Goal: Contribute content

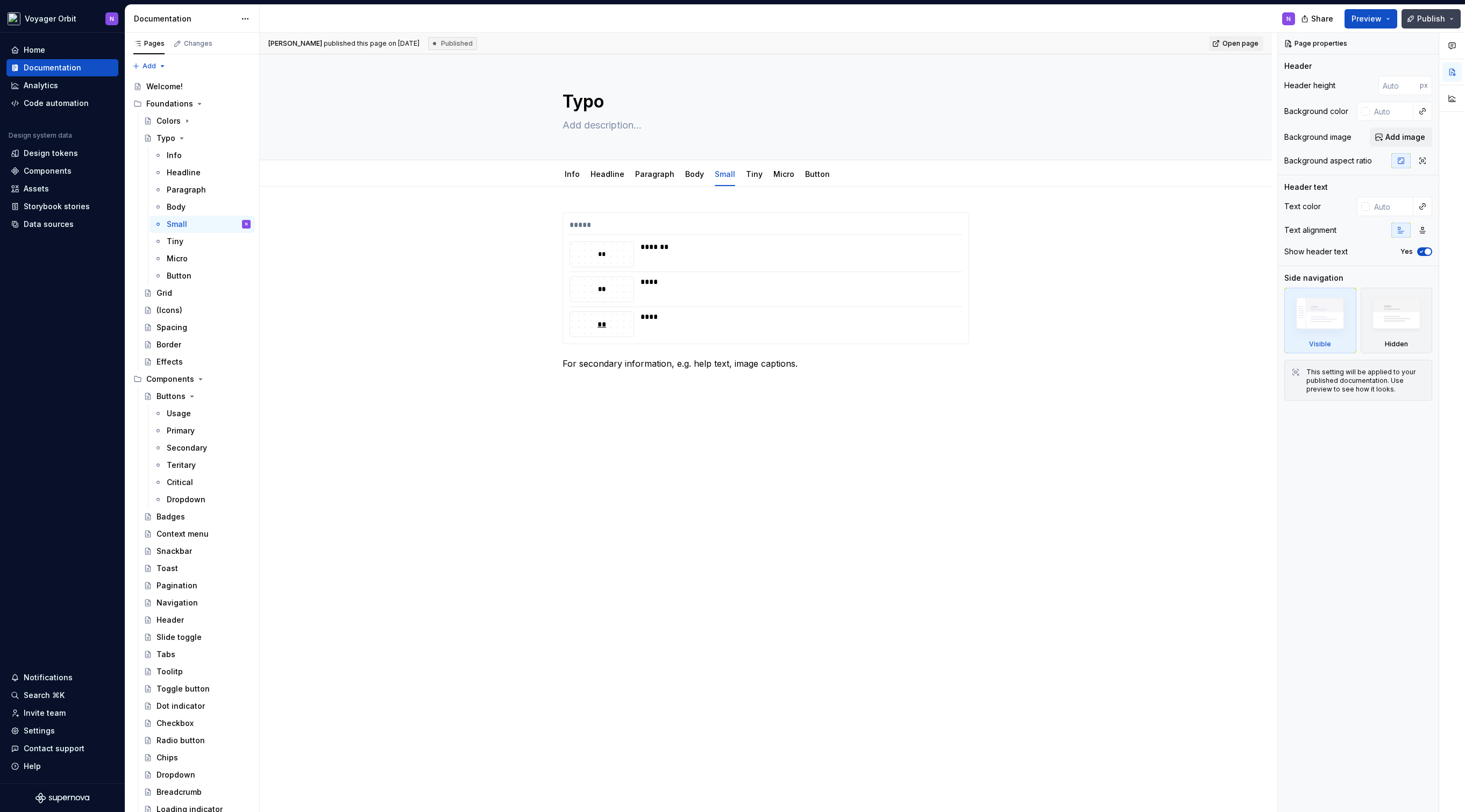
click at [1437, 15] on span "Publish" at bounding box center [1431, 19] width 28 height 11
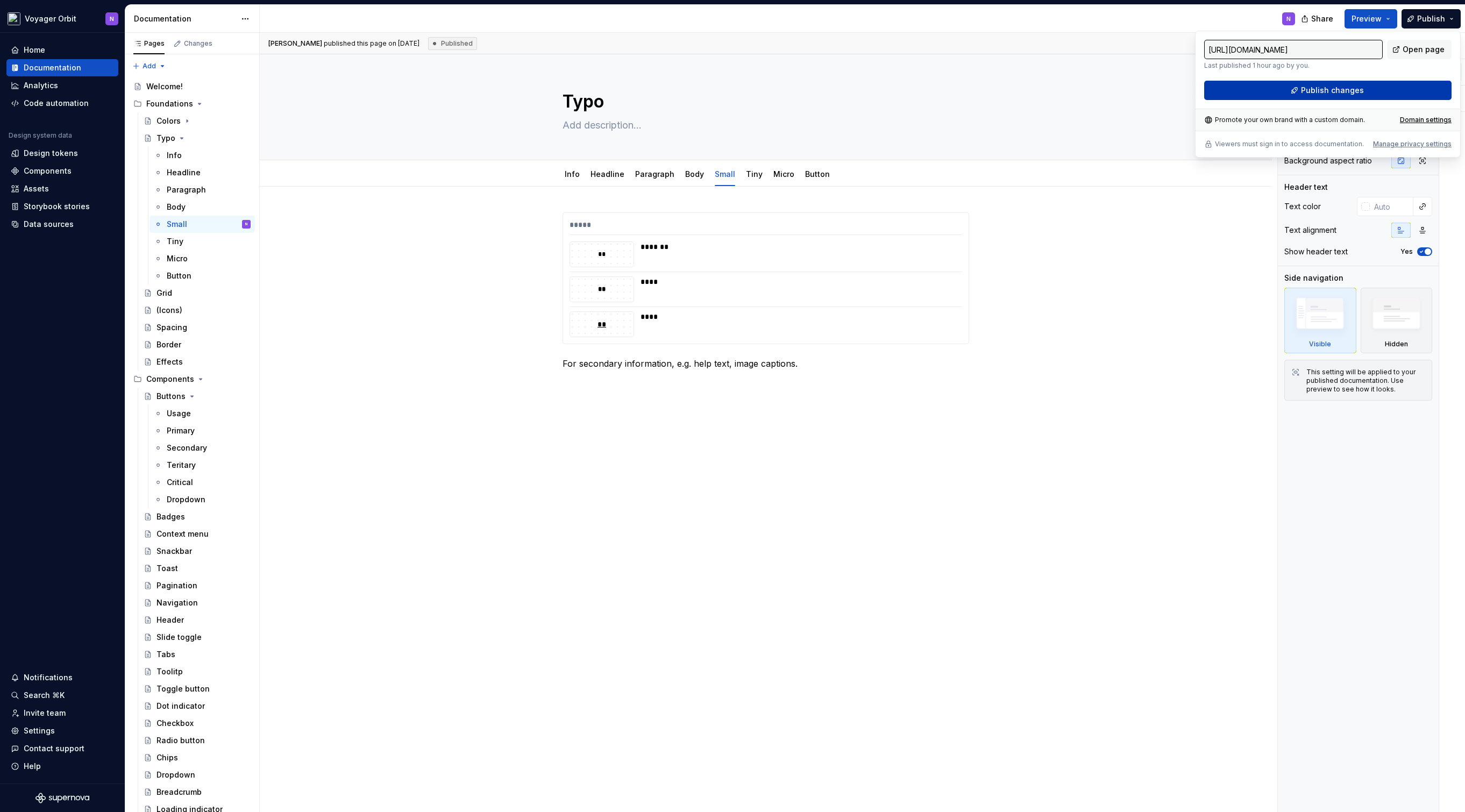
click at [1341, 88] on span "Publish changes" at bounding box center [1332, 90] width 63 height 11
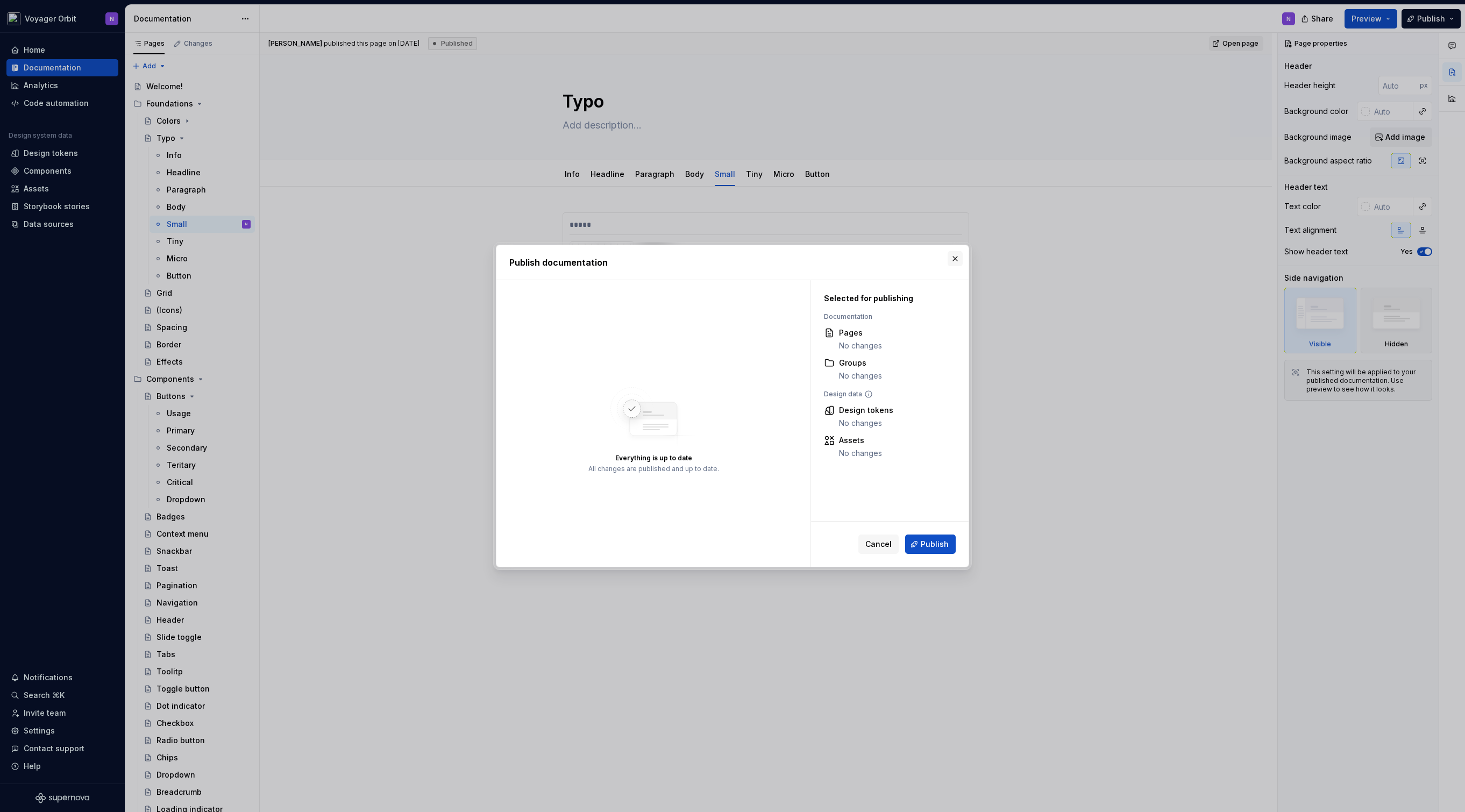
click at [954, 256] on button "button" at bounding box center [955, 259] width 15 height 15
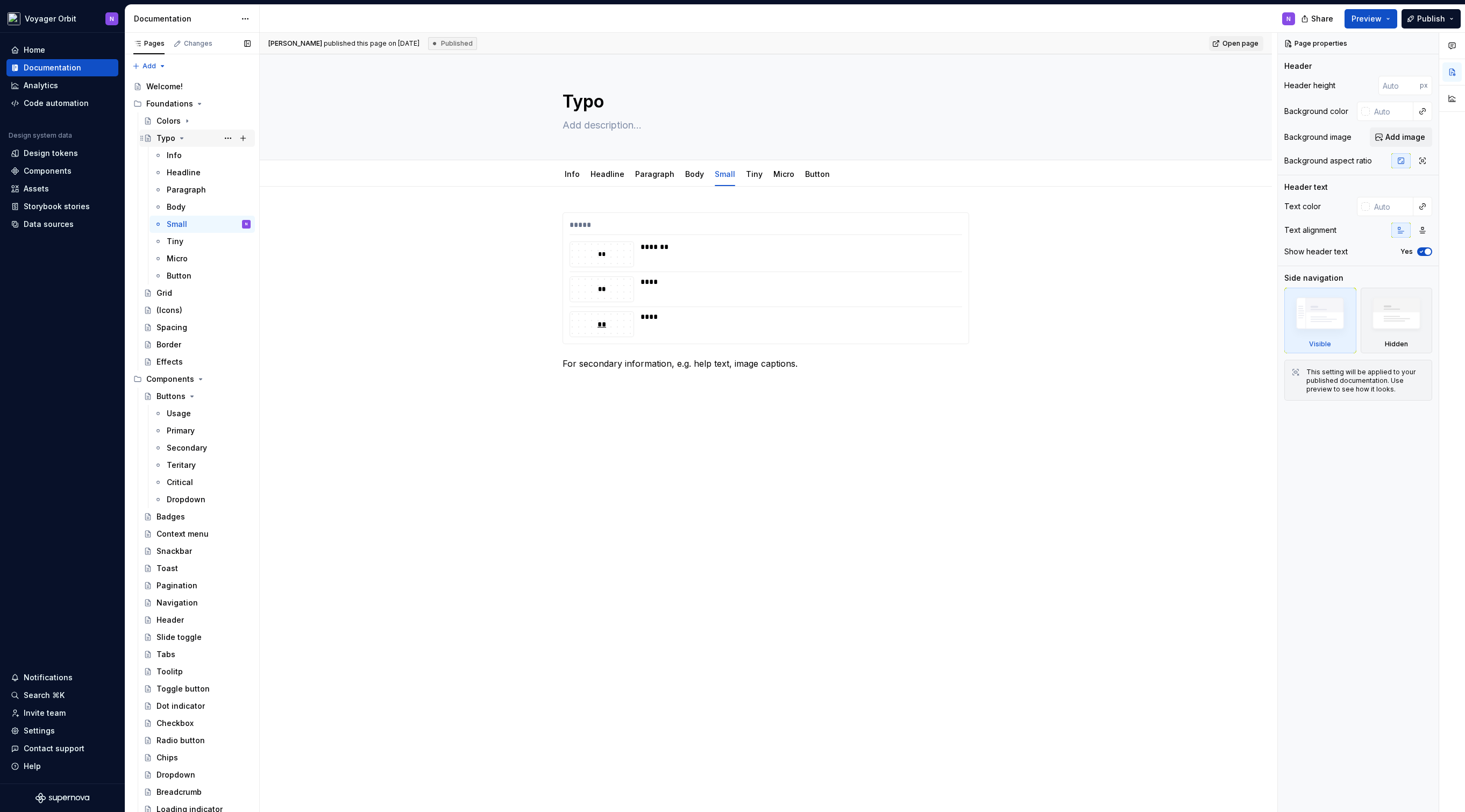
click at [179, 139] on icon "Page tree" at bounding box center [181, 138] width 9 height 9
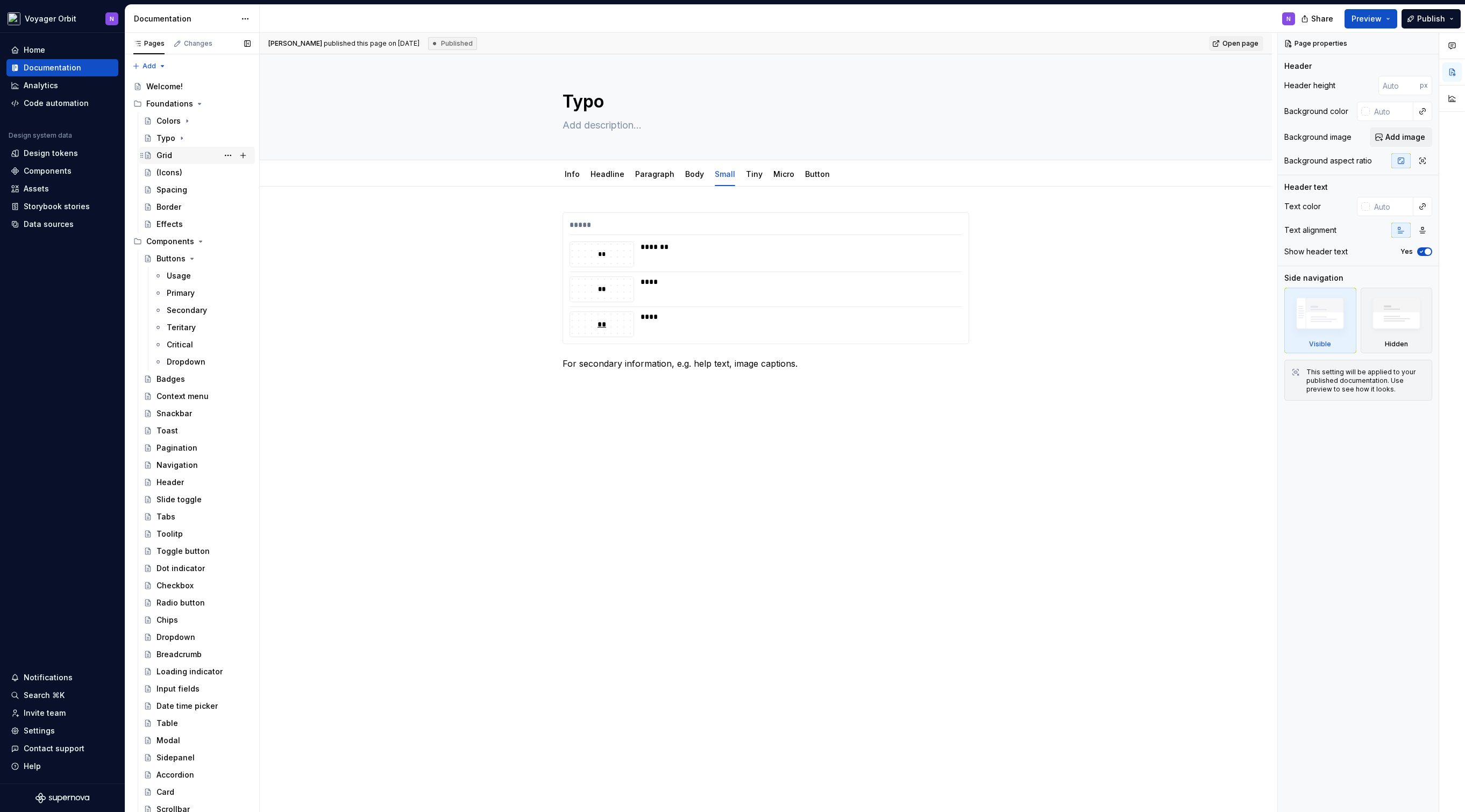
click at [181, 155] on div "Grid" at bounding box center [203, 155] width 94 height 15
type textarea "*"
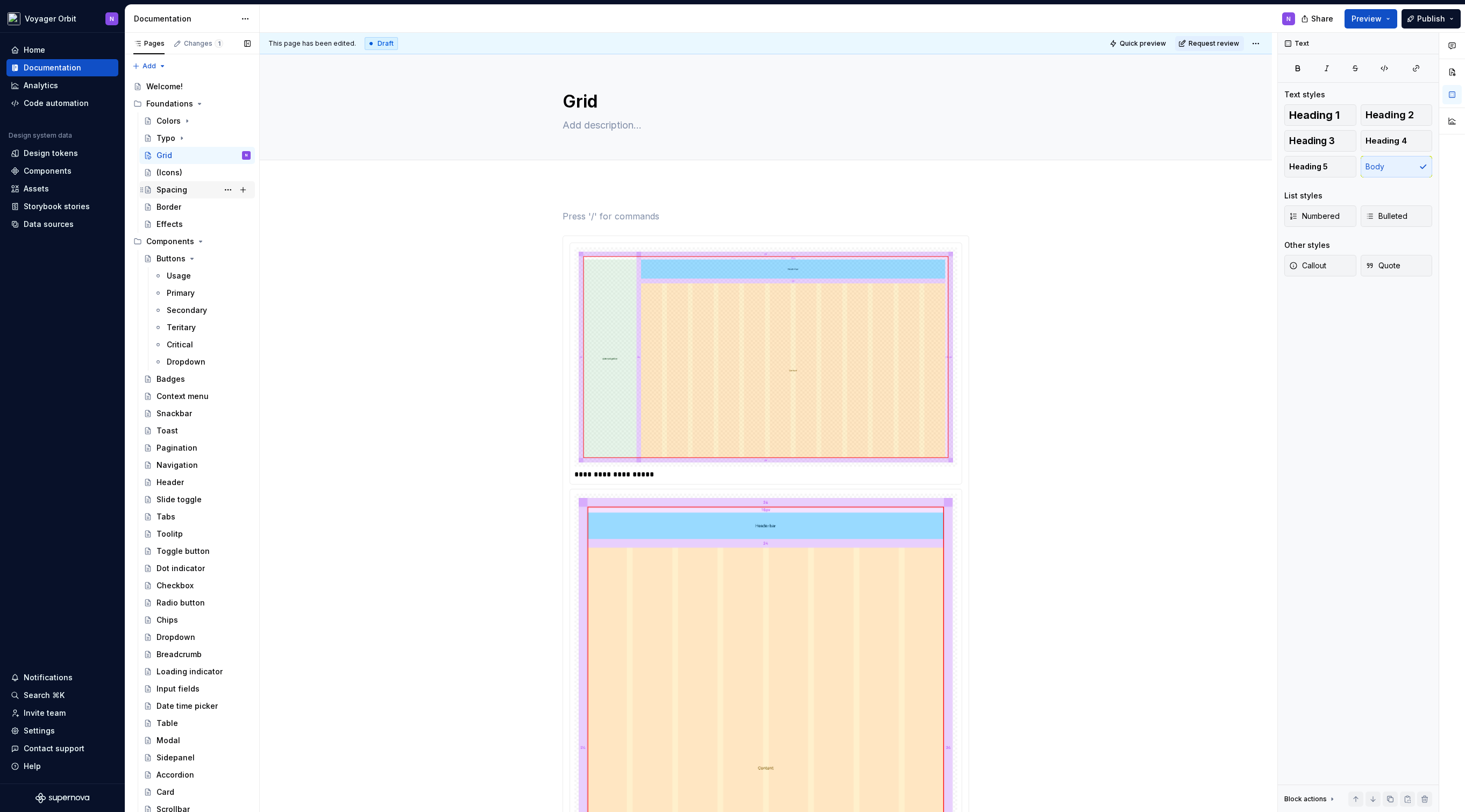
click at [181, 189] on div "Spacing" at bounding box center [172, 189] width 31 height 11
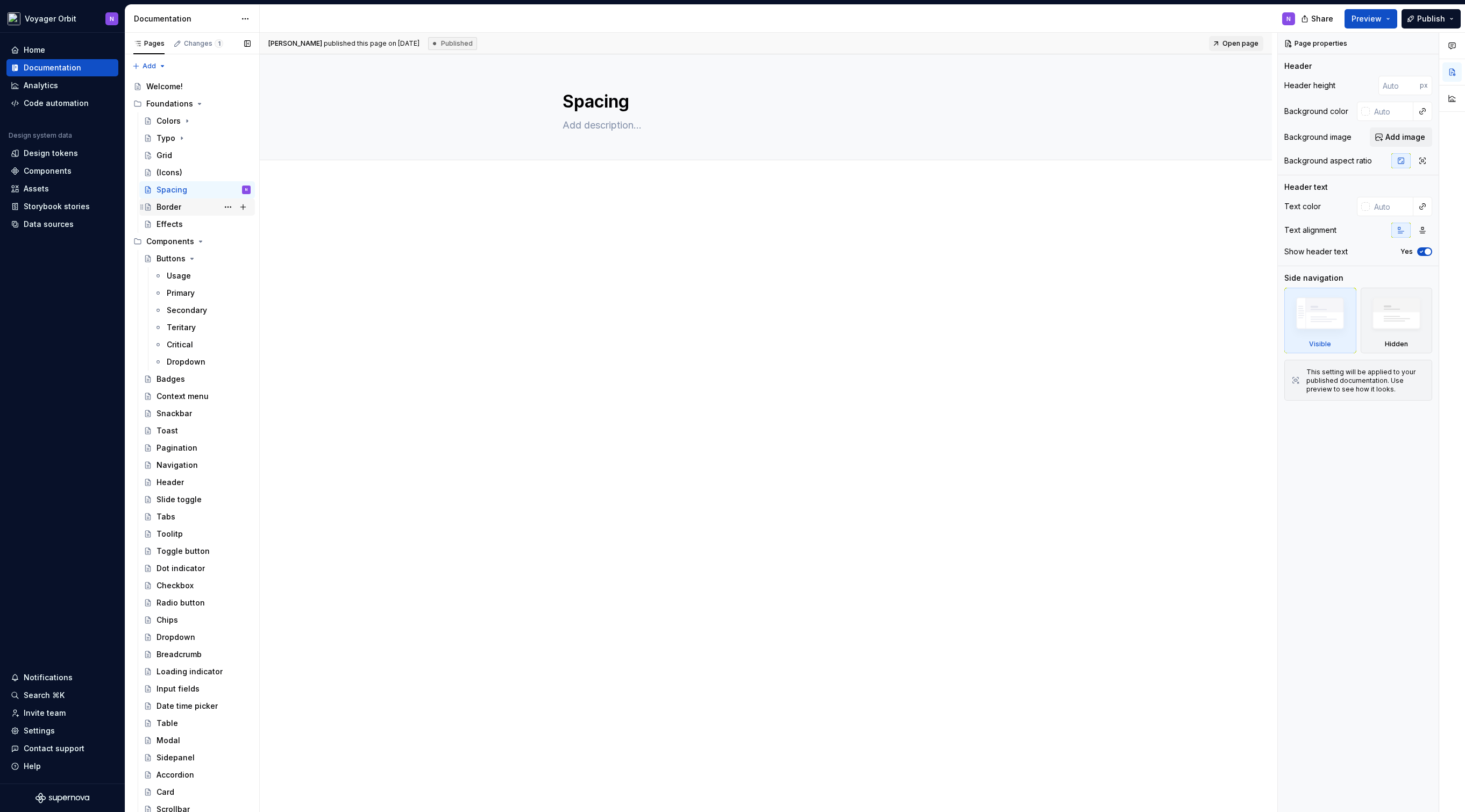
click at [184, 207] on div "Border" at bounding box center [203, 207] width 94 height 15
click at [185, 230] on div "Effects" at bounding box center [203, 224] width 94 height 15
click at [180, 160] on div "Grid" at bounding box center [203, 155] width 94 height 15
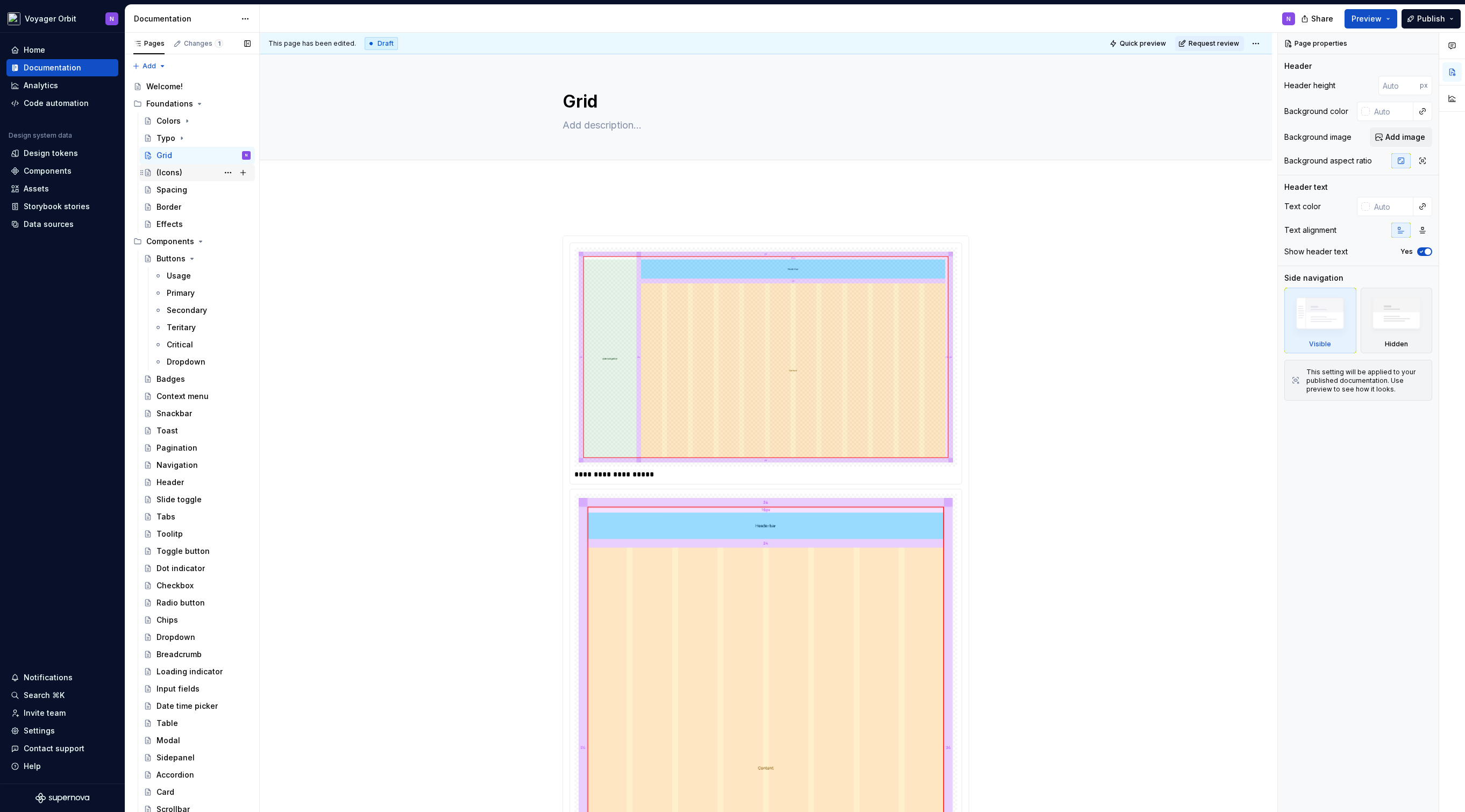
click at [192, 175] on div "(Icons)" at bounding box center [203, 172] width 94 height 15
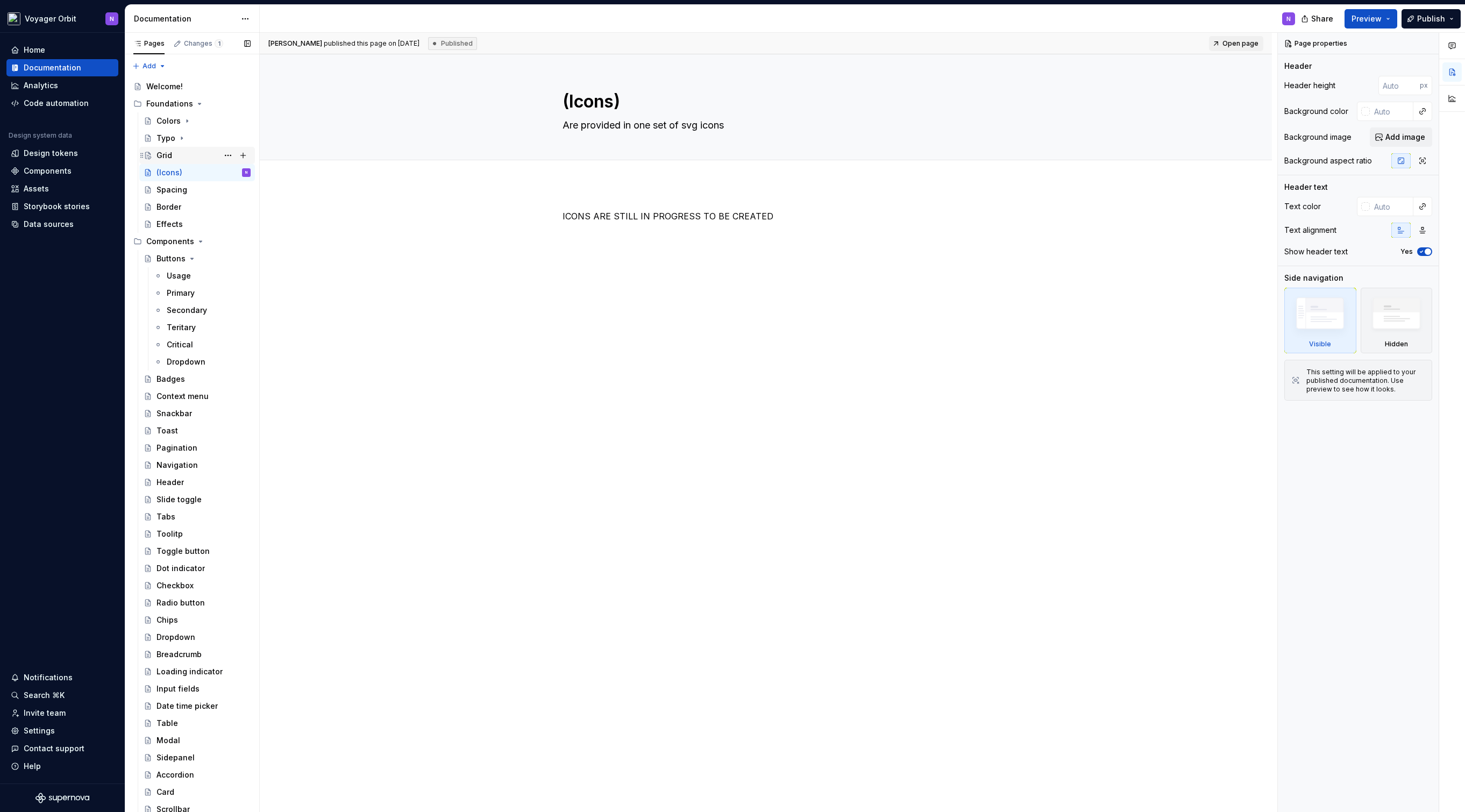
click at [190, 156] on div "Grid" at bounding box center [203, 155] width 94 height 15
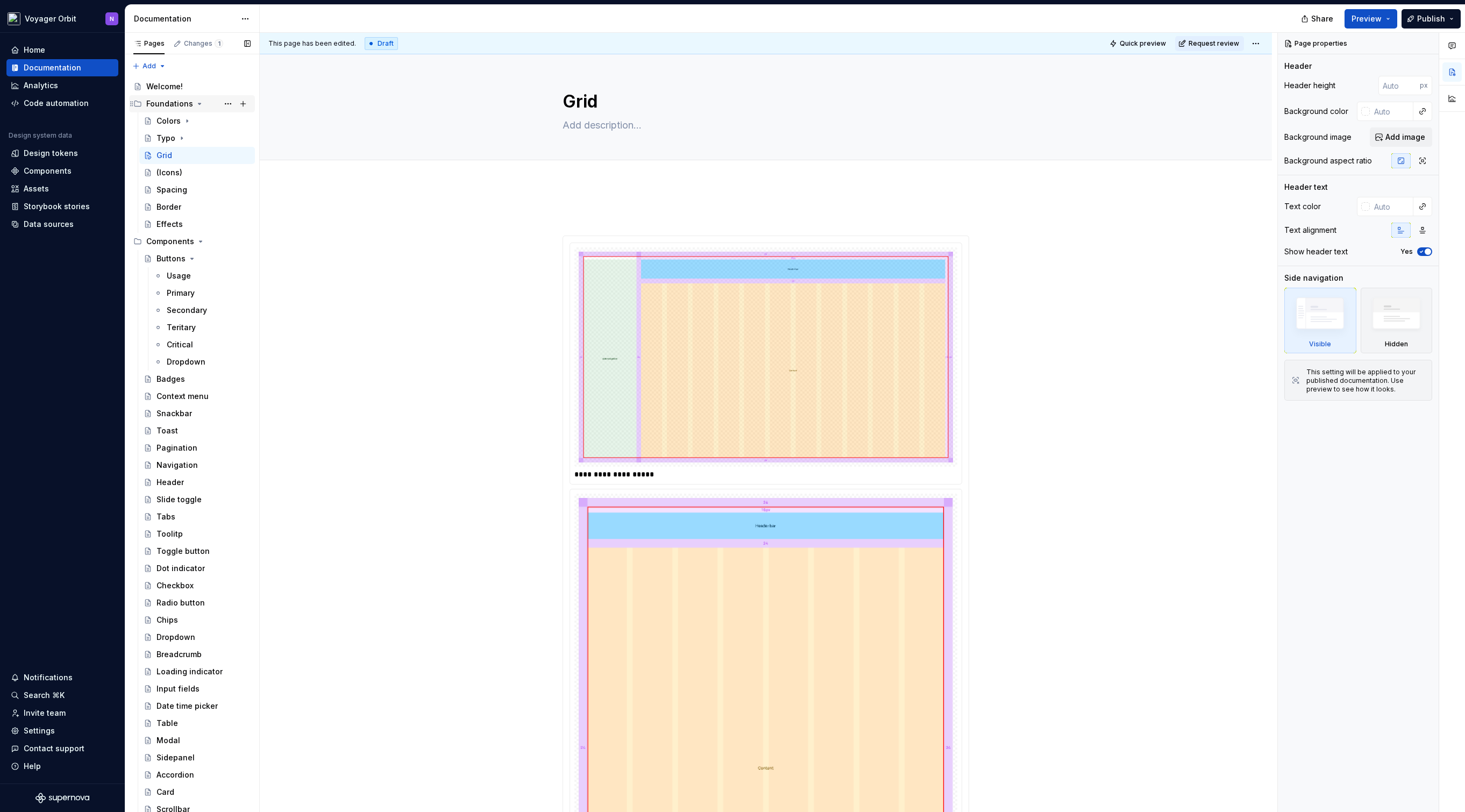
type textarea "*"
